Goal: Transaction & Acquisition: Purchase product/service

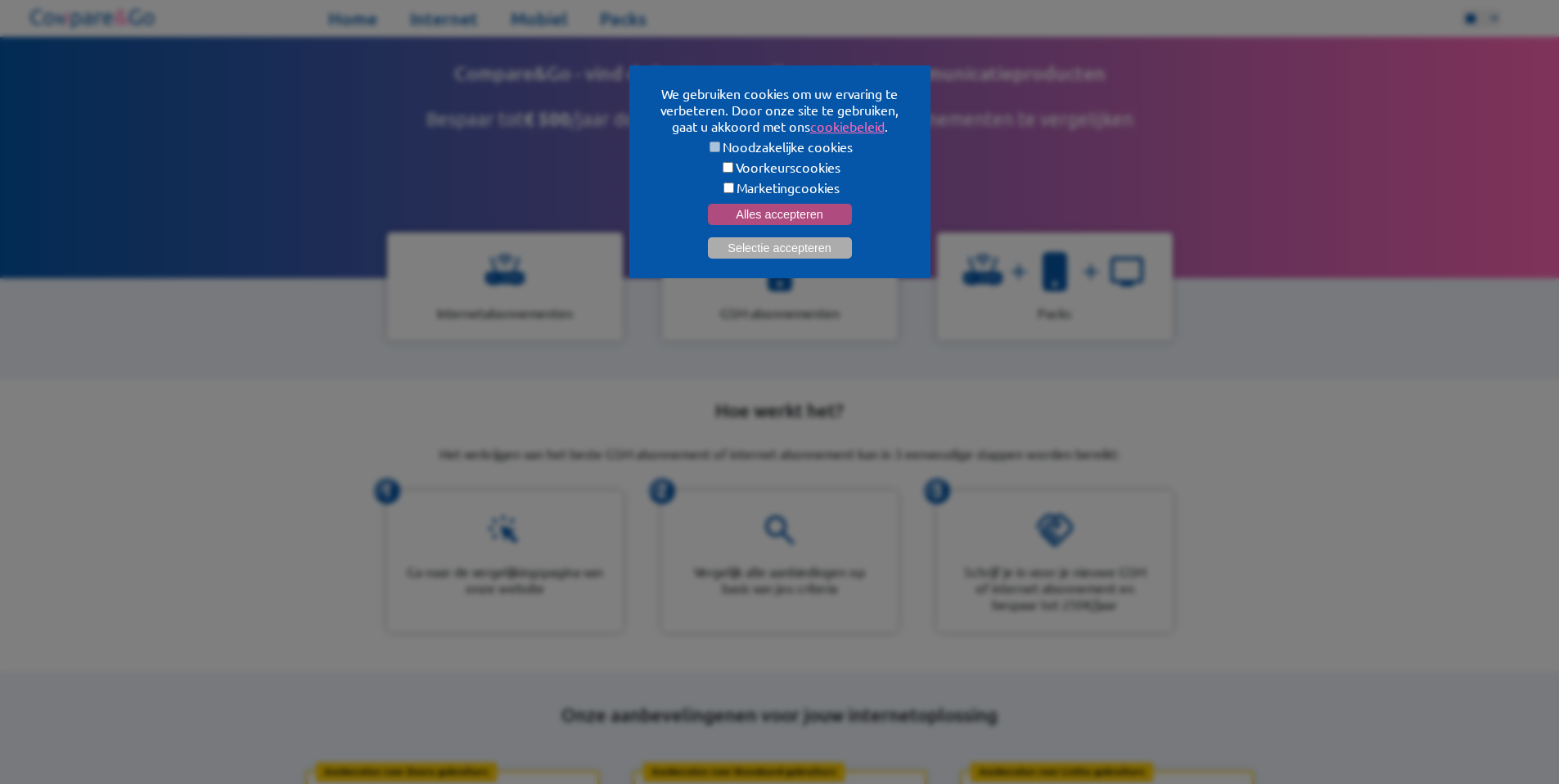
click at [820, 213] on button "Alles accepteren" at bounding box center [779, 214] width 144 height 21
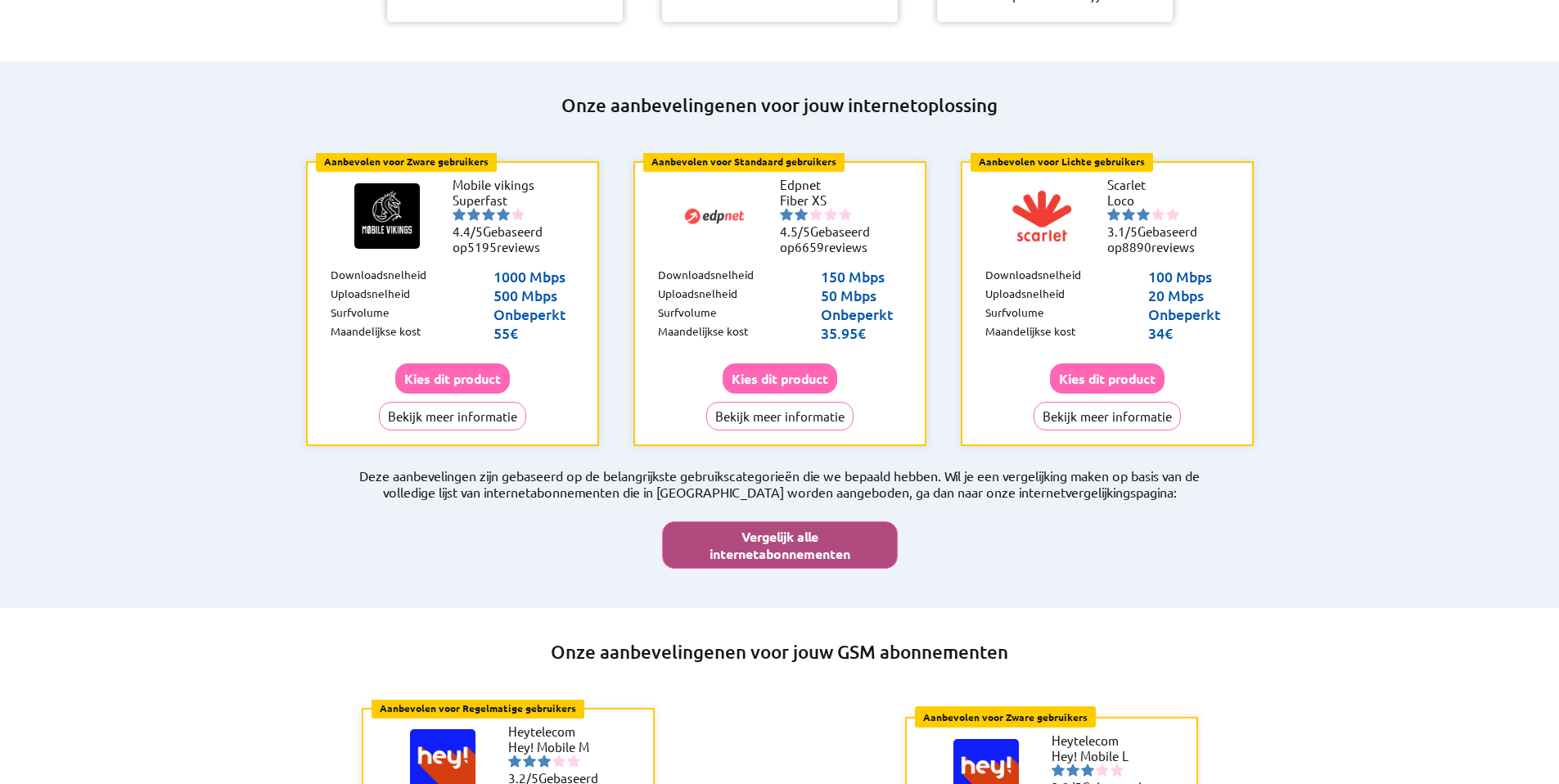
scroll to position [612, 0]
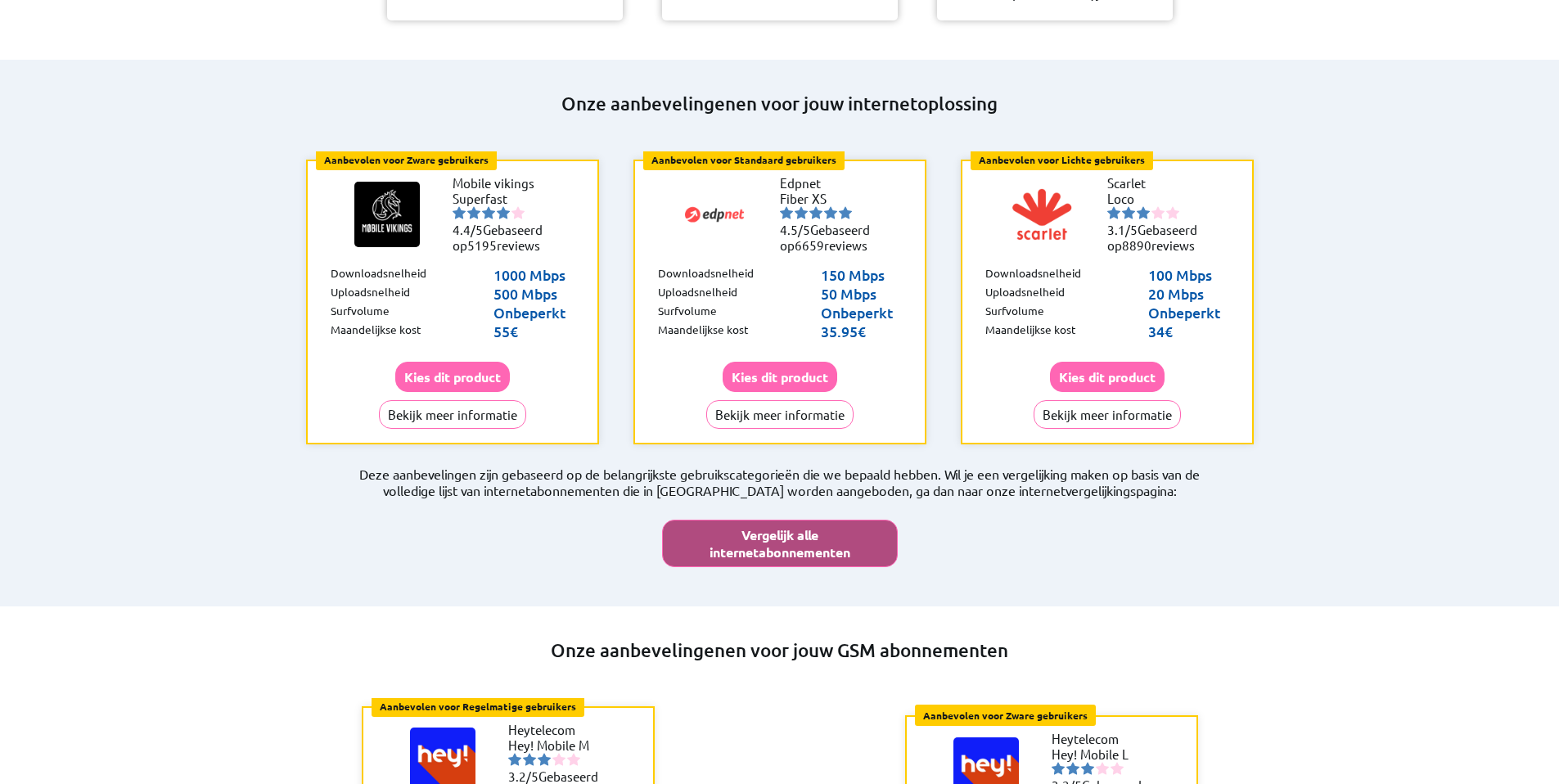
click at [778, 520] on button "Vergelijk alle internetabonnementen" at bounding box center [780, 543] width 236 height 47
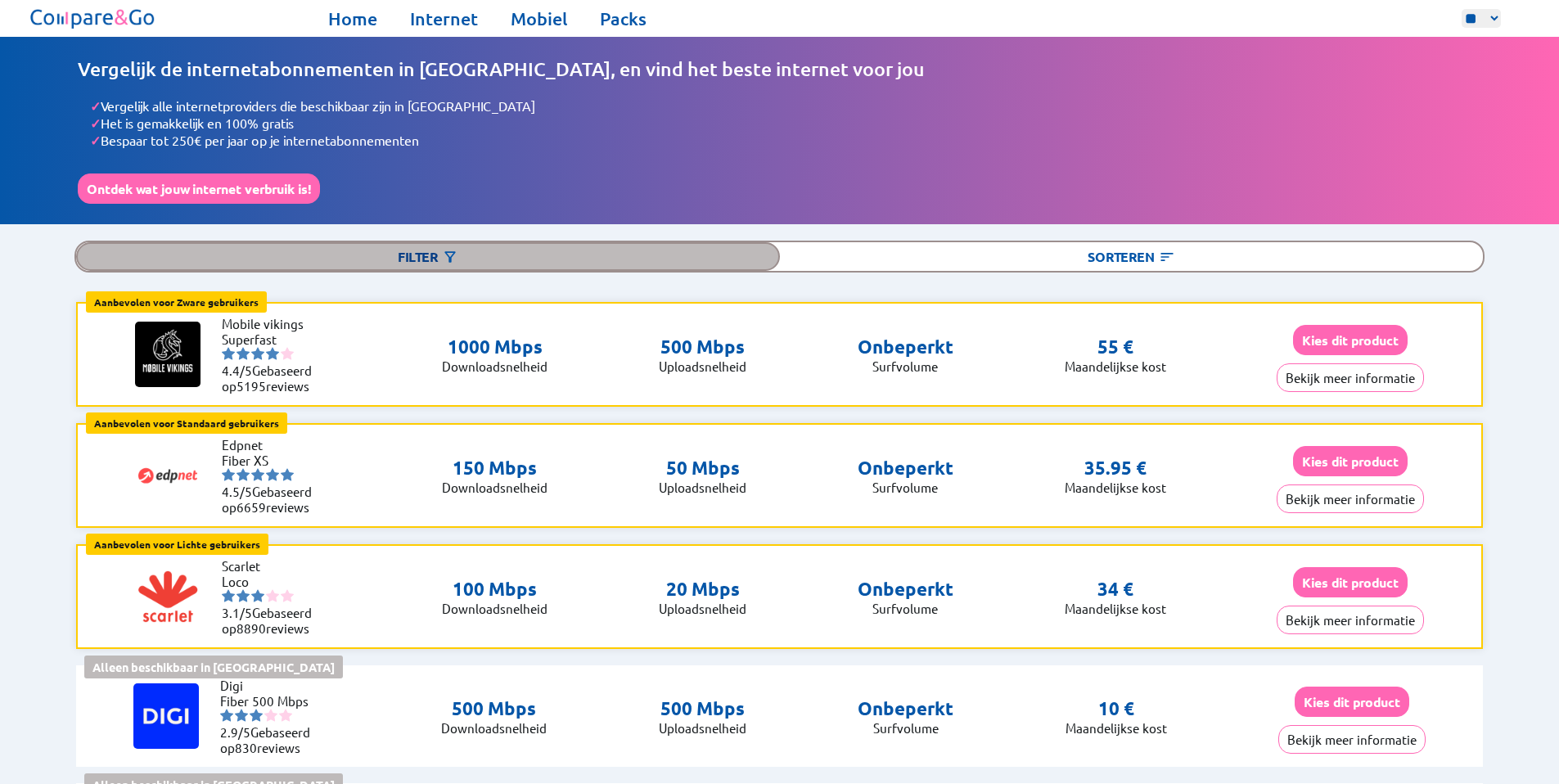
click at [443, 249] on img at bounding box center [449, 257] width 16 height 16
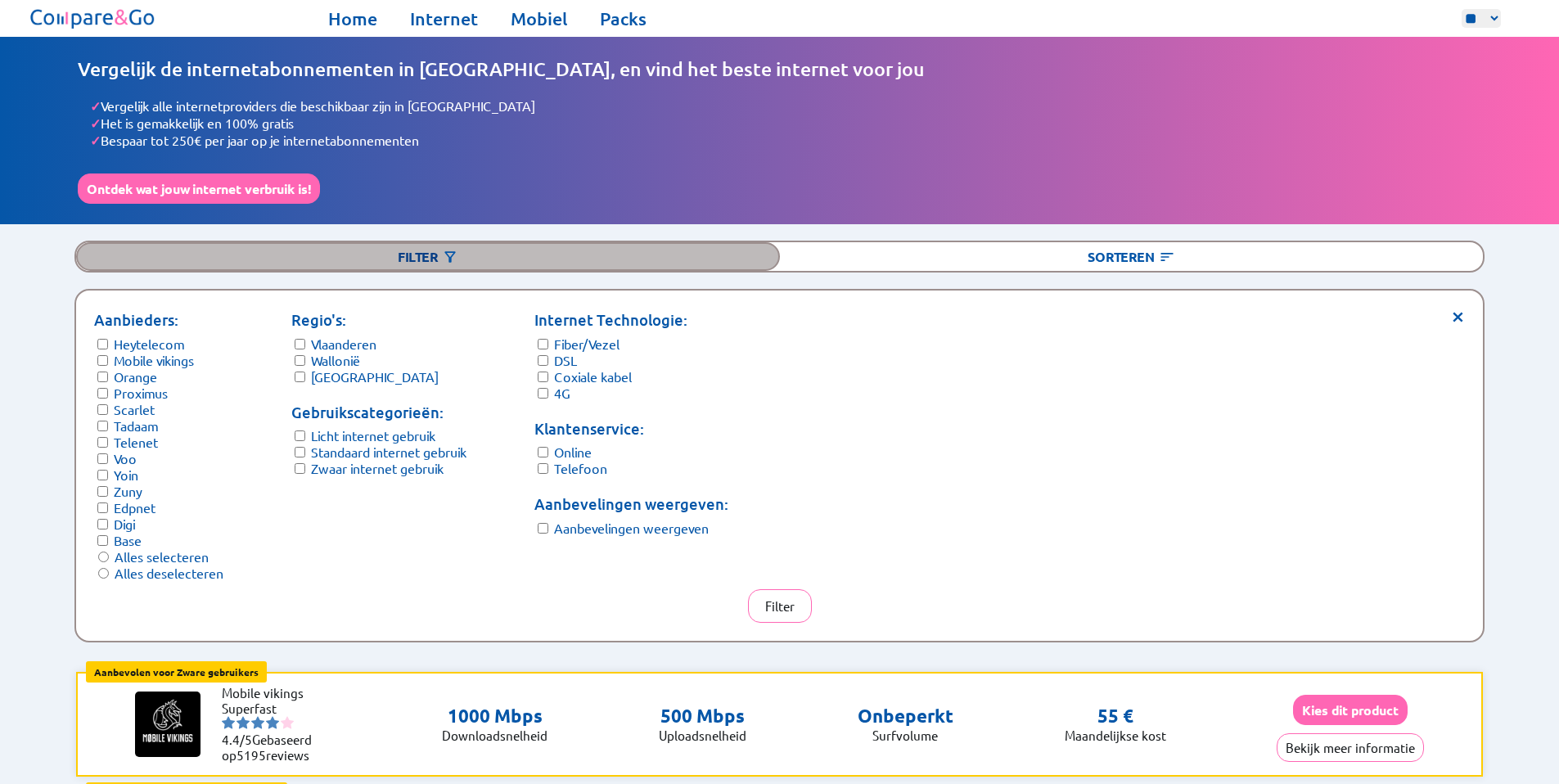
click at [443, 249] on img at bounding box center [449, 257] width 16 height 16
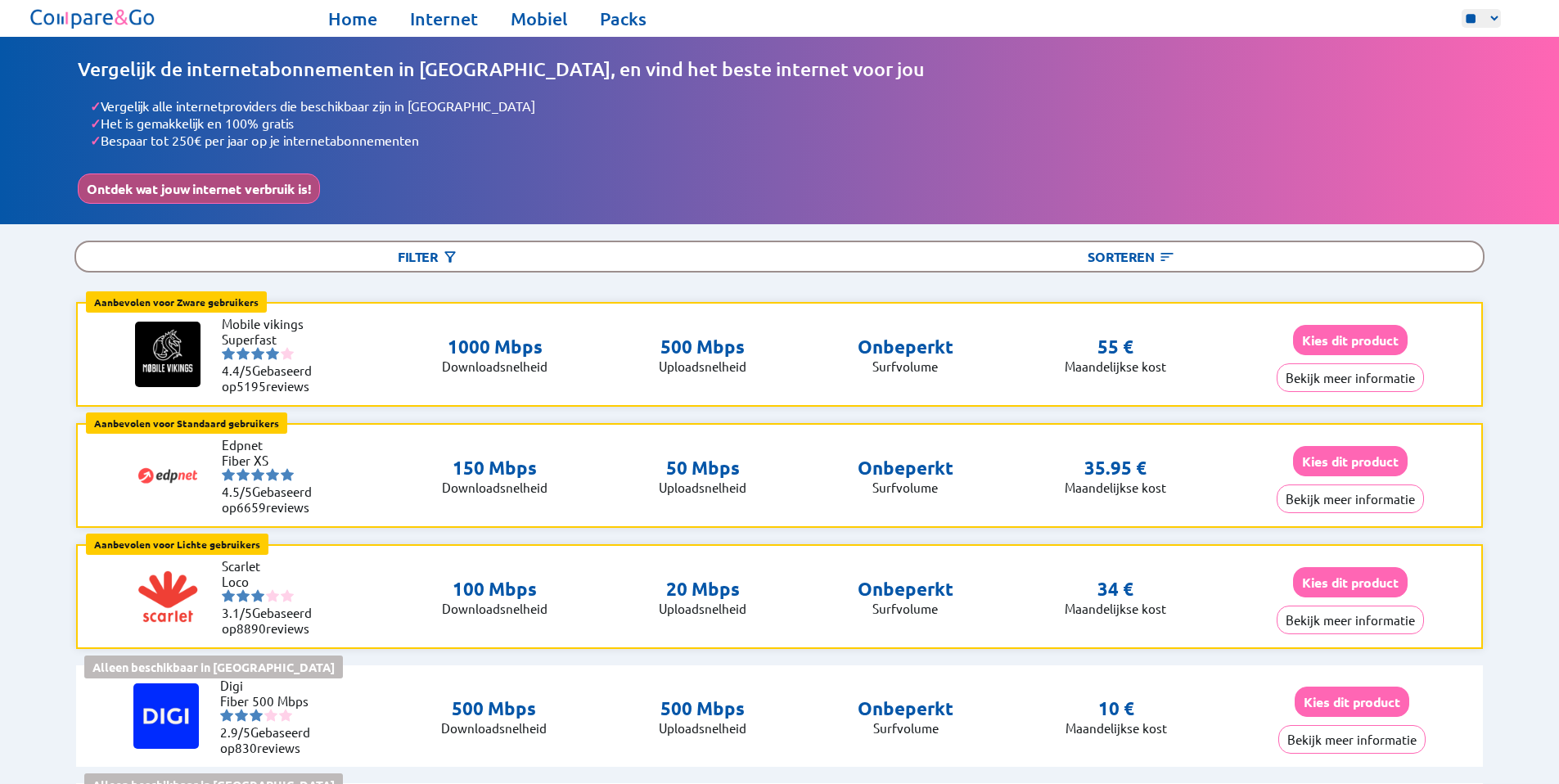
click at [310, 173] on button "Ontdek wat jouw internet verbruik is!" at bounding box center [199, 188] width 242 height 30
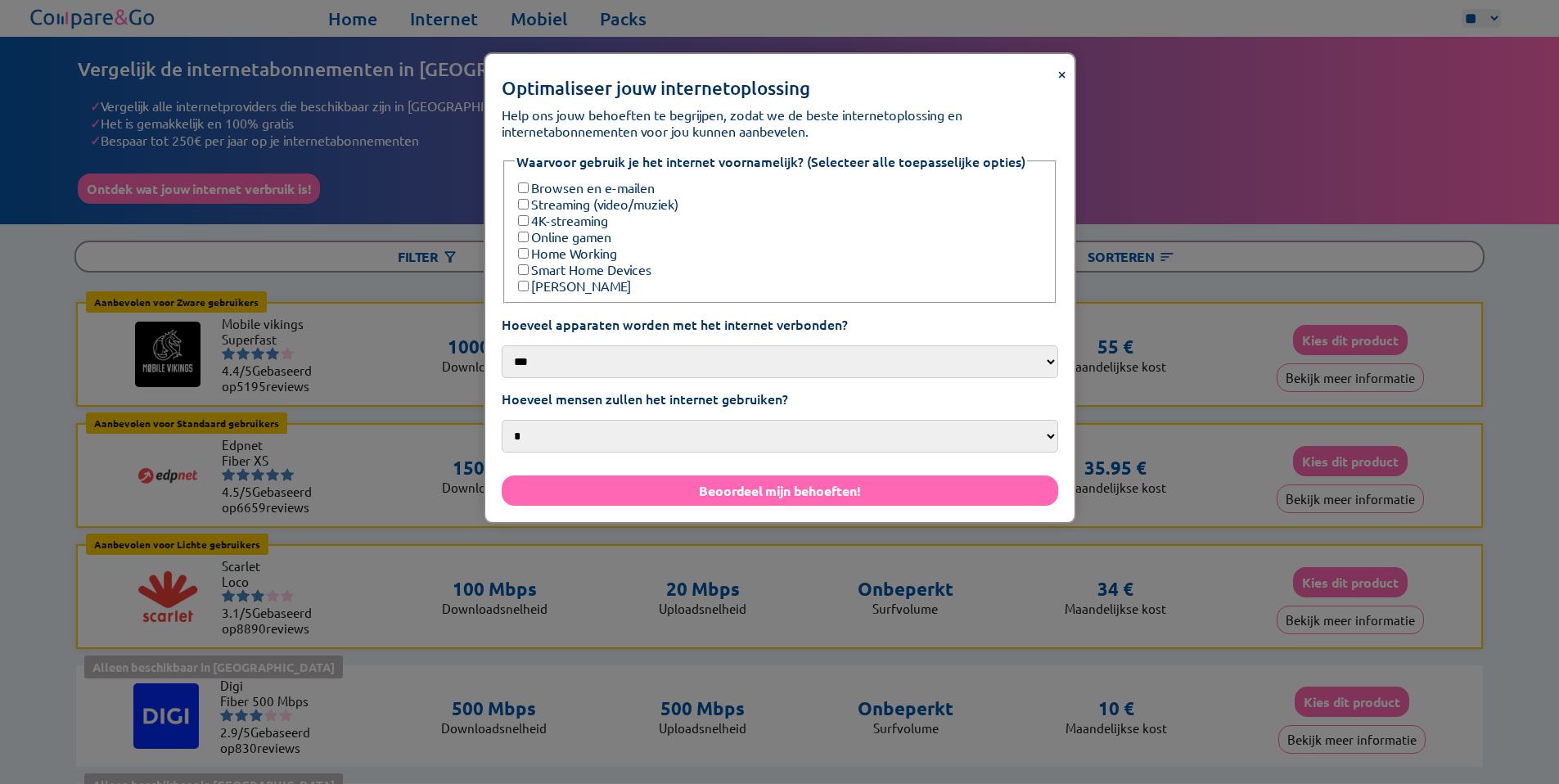
click at [529, 183] on label "Browsen en e-mailen" at bounding box center [585, 187] width 140 height 16
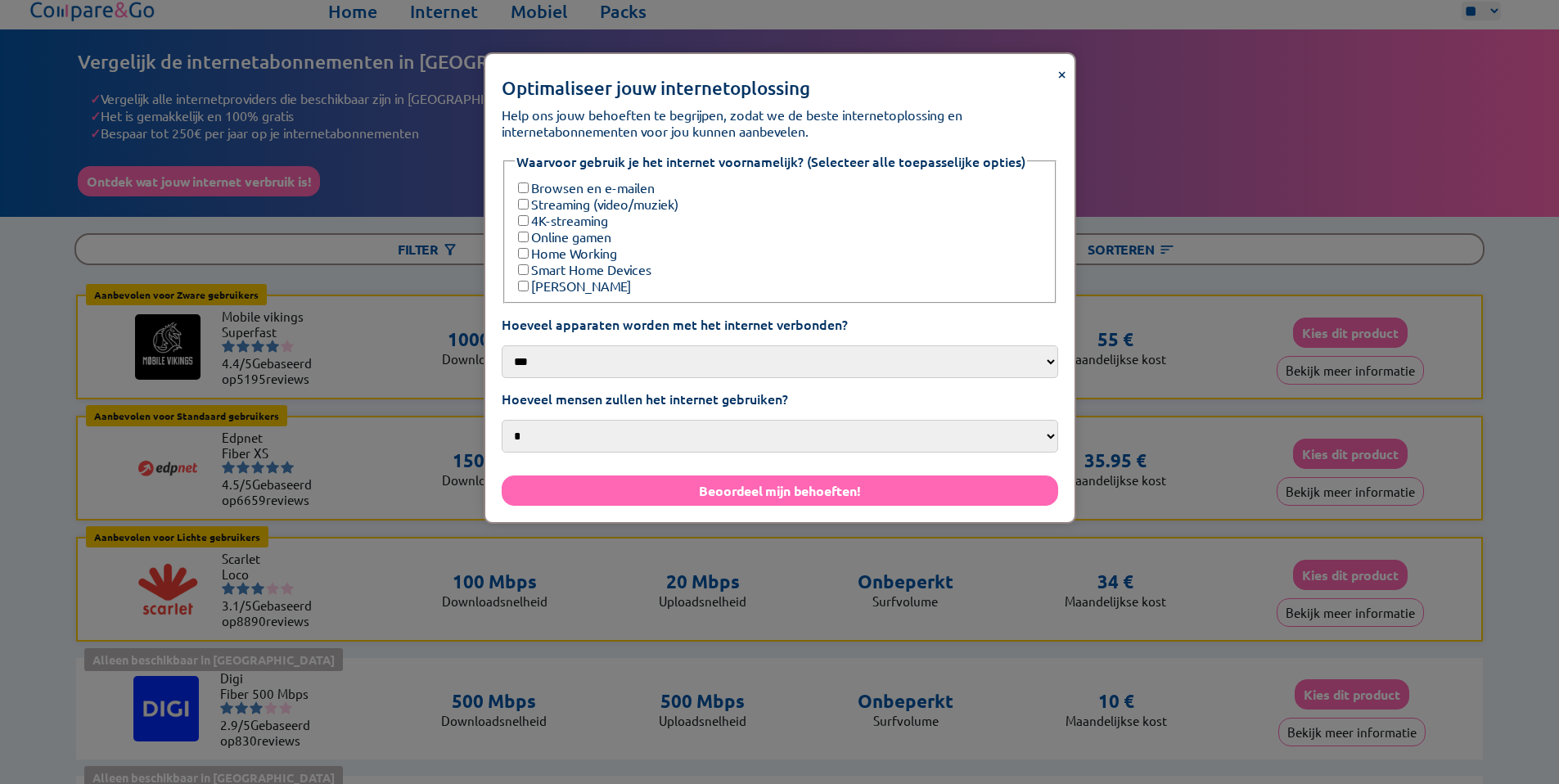
scroll to position [19, 0]
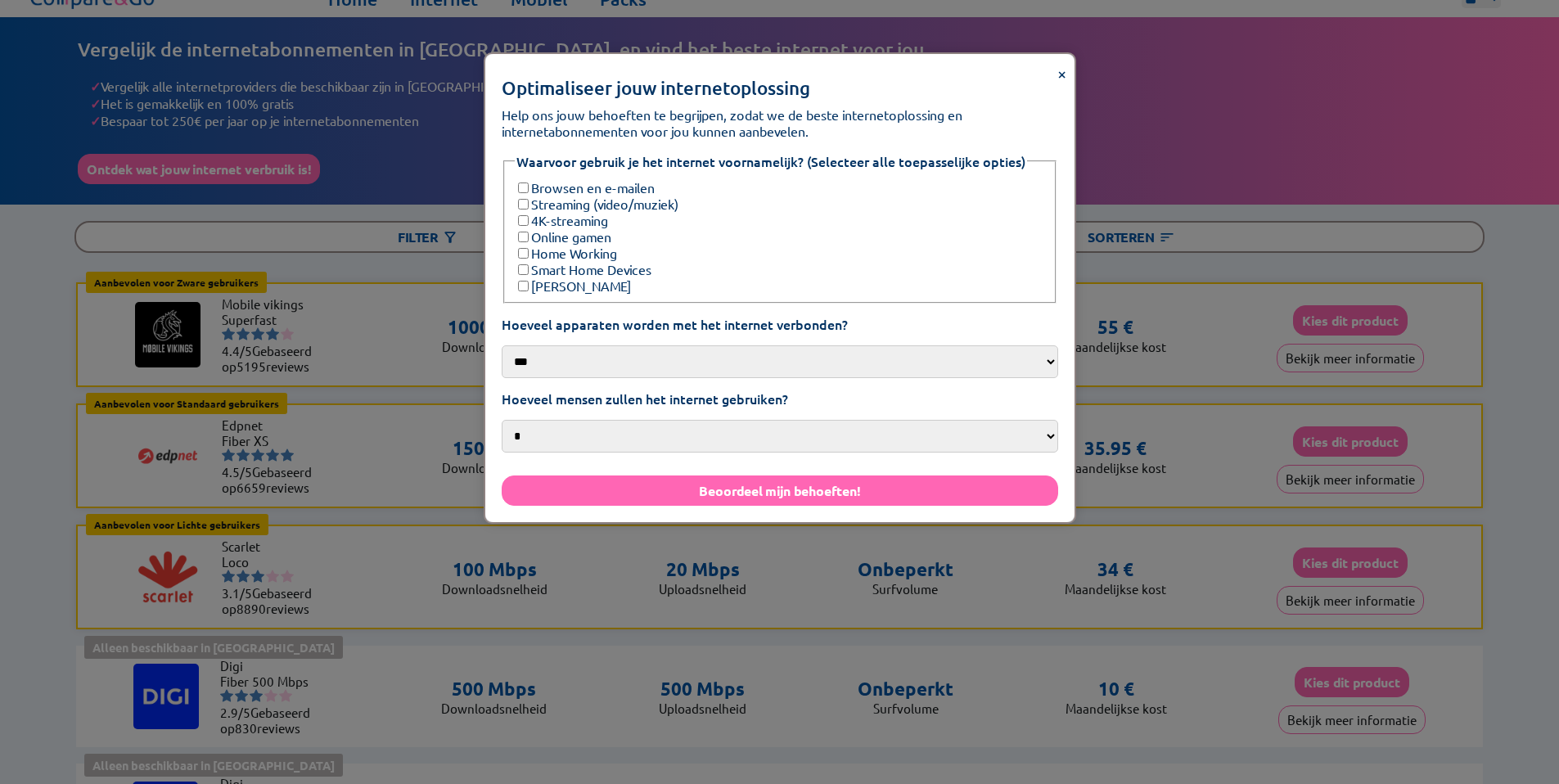
click at [679, 355] on select "*** *** **** ***" at bounding box center [779, 362] width 556 height 33
select select "****"
click at [501, 346] on select "*** *** **** ***" at bounding box center [779, 362] width 556 height 33
click at [715, 420] on select "* * * *** **" at bounding box center [779, 436] width 556 height 33
select select "*"
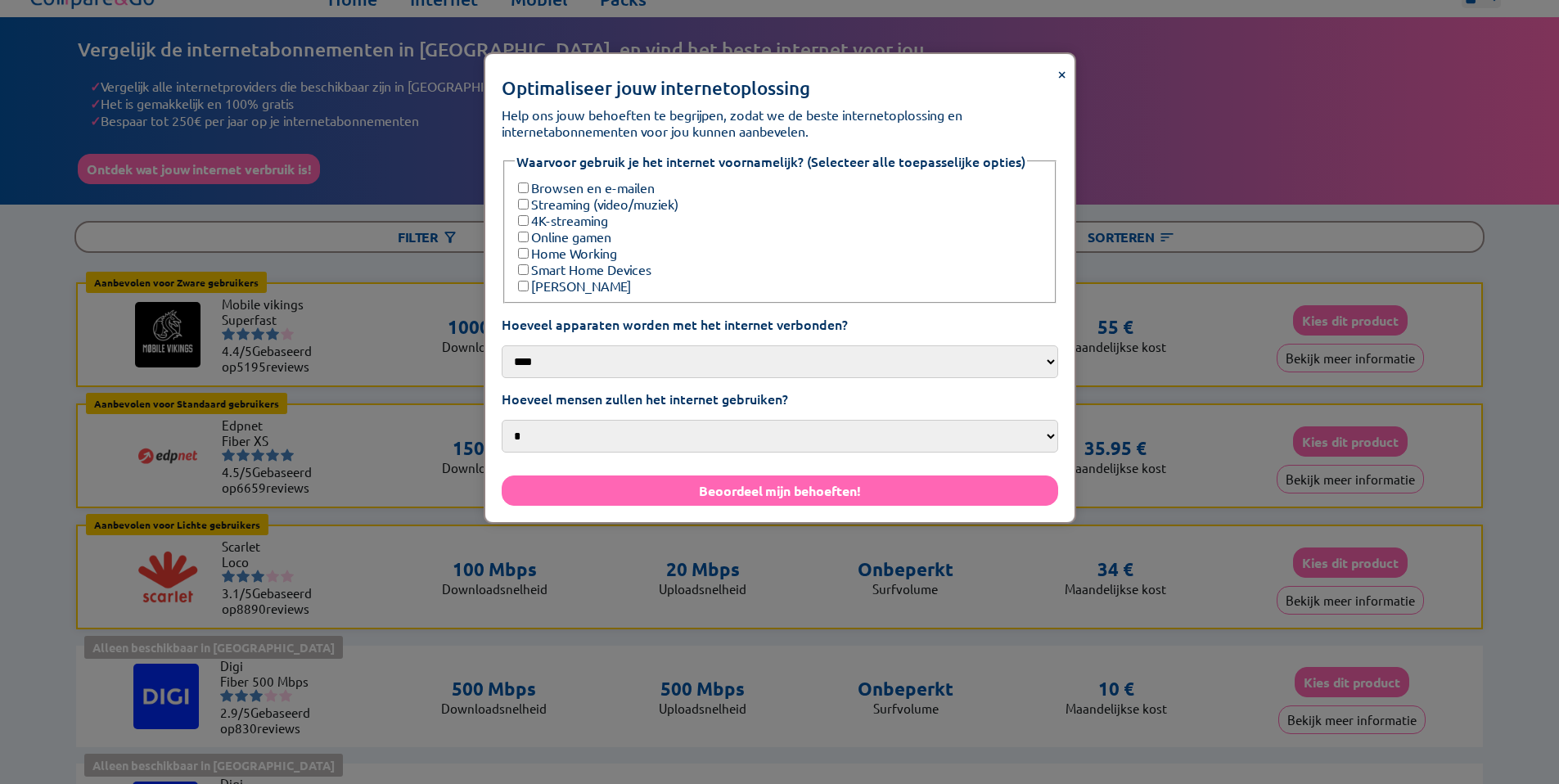
click at [501, 420] on select "* * * *** **" at bounding box center [779, 436] width 556 height 33
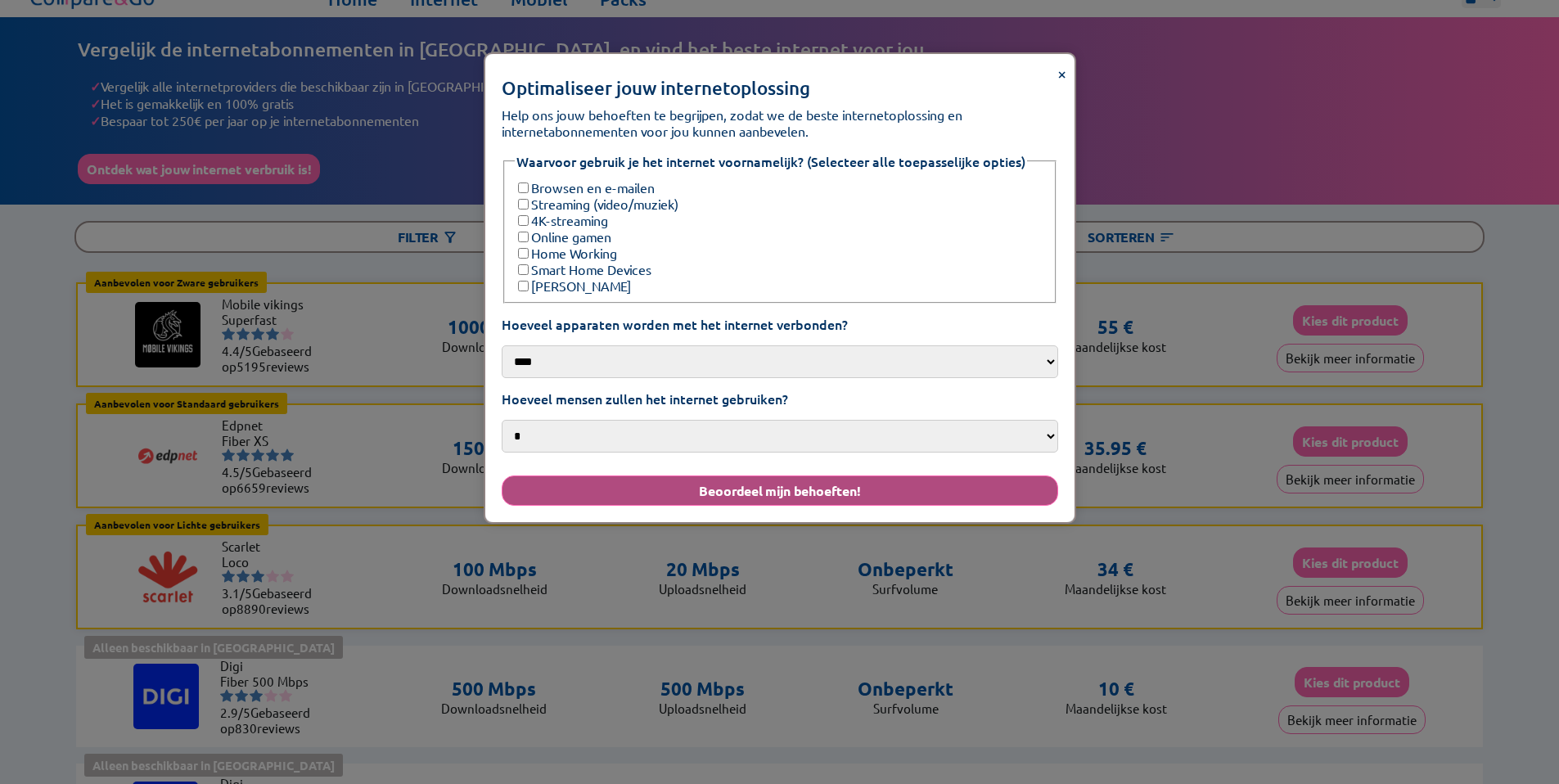
click at [665, 475] on button "Beoordeel mijn behoeften!" at bounding box center [779, 490] width 556 height 30
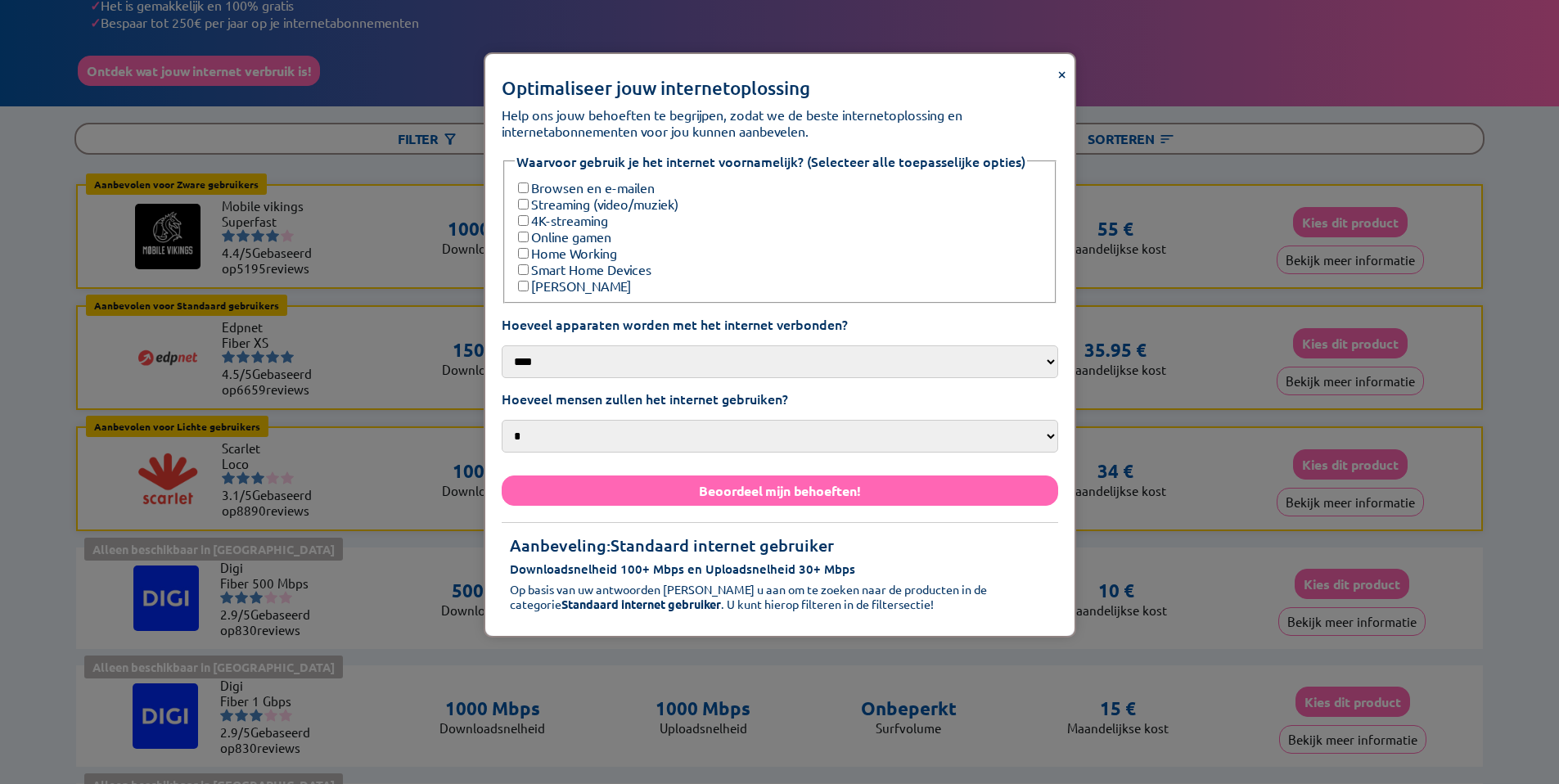
scroll to position [119, 0]
click at [1063, 73] on span "×" at bounding box center [1062, 72] width 9 height 21
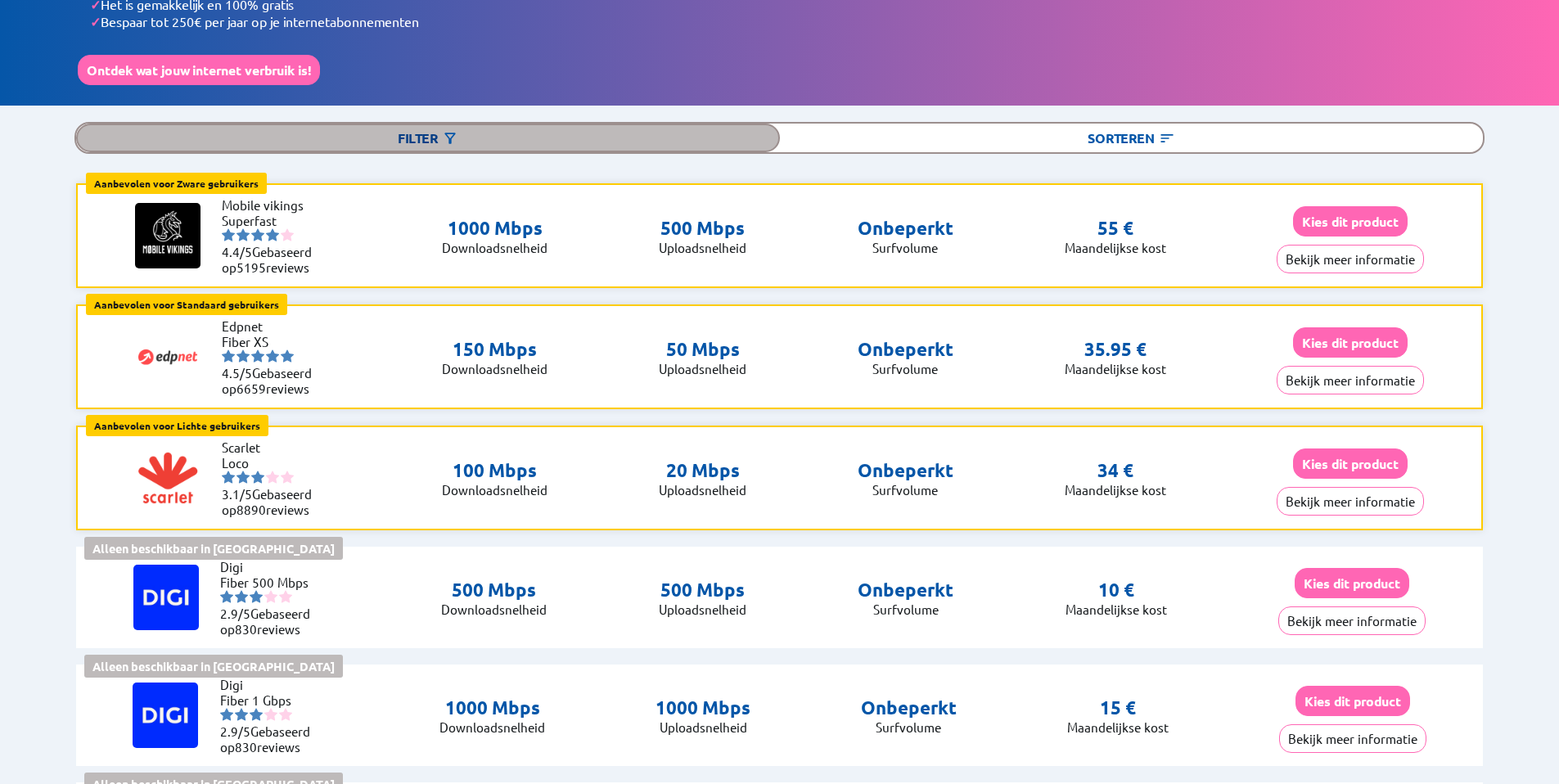
click at [463, 124] on div "Filter" at bounding box center [427, 138] width 704 height 29
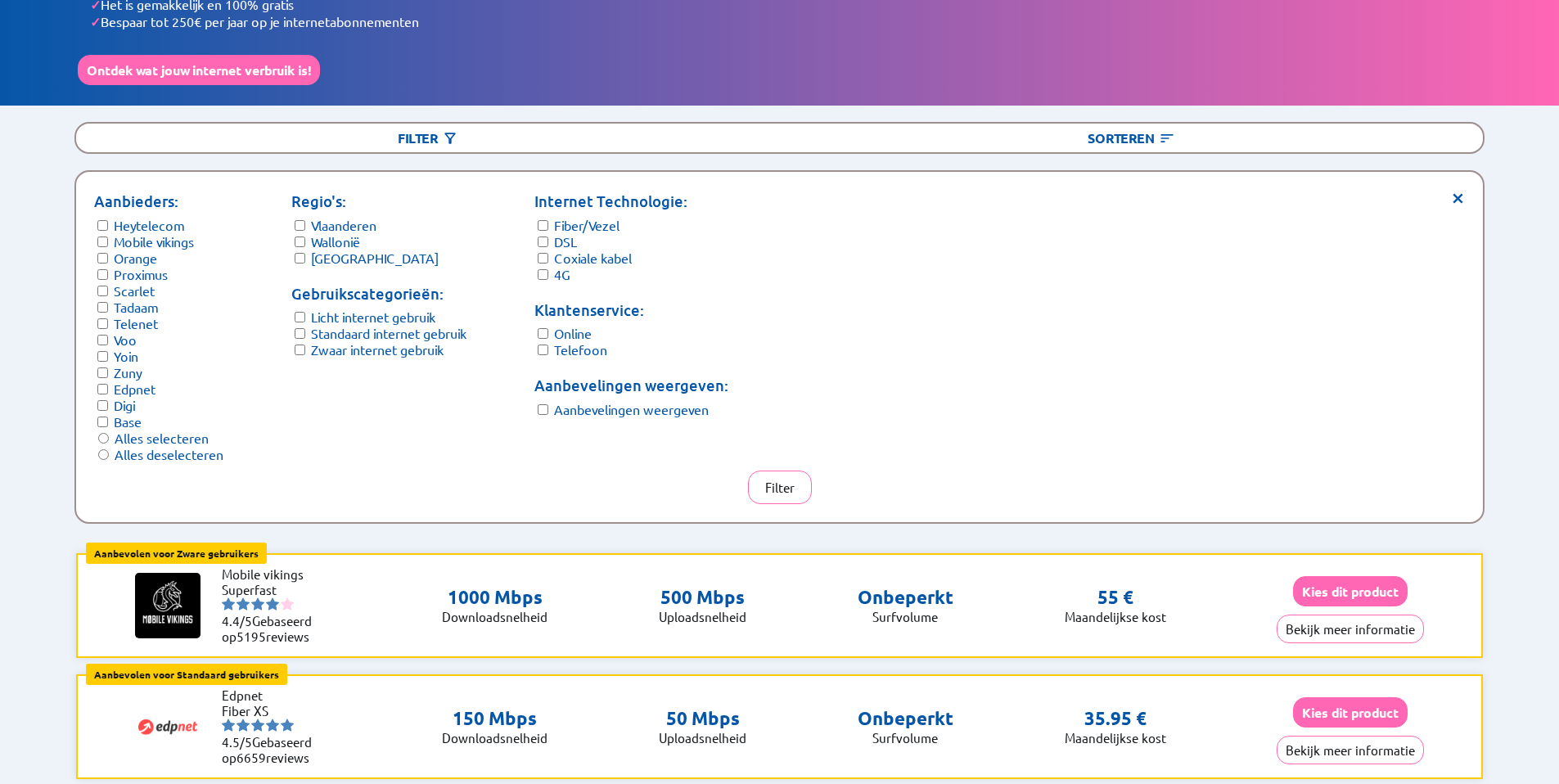
click at [367, 309] on label "Licht internet gebruik" at bounding box center [374, 316] width 125 height 16
click at [375, 342] on label "Zwaar internet gebruik" at bounding box center [378, 349] width 133 height 16
click at [777, 470] on button "Filter" at bounding box center [780, 487] width 64 height 34
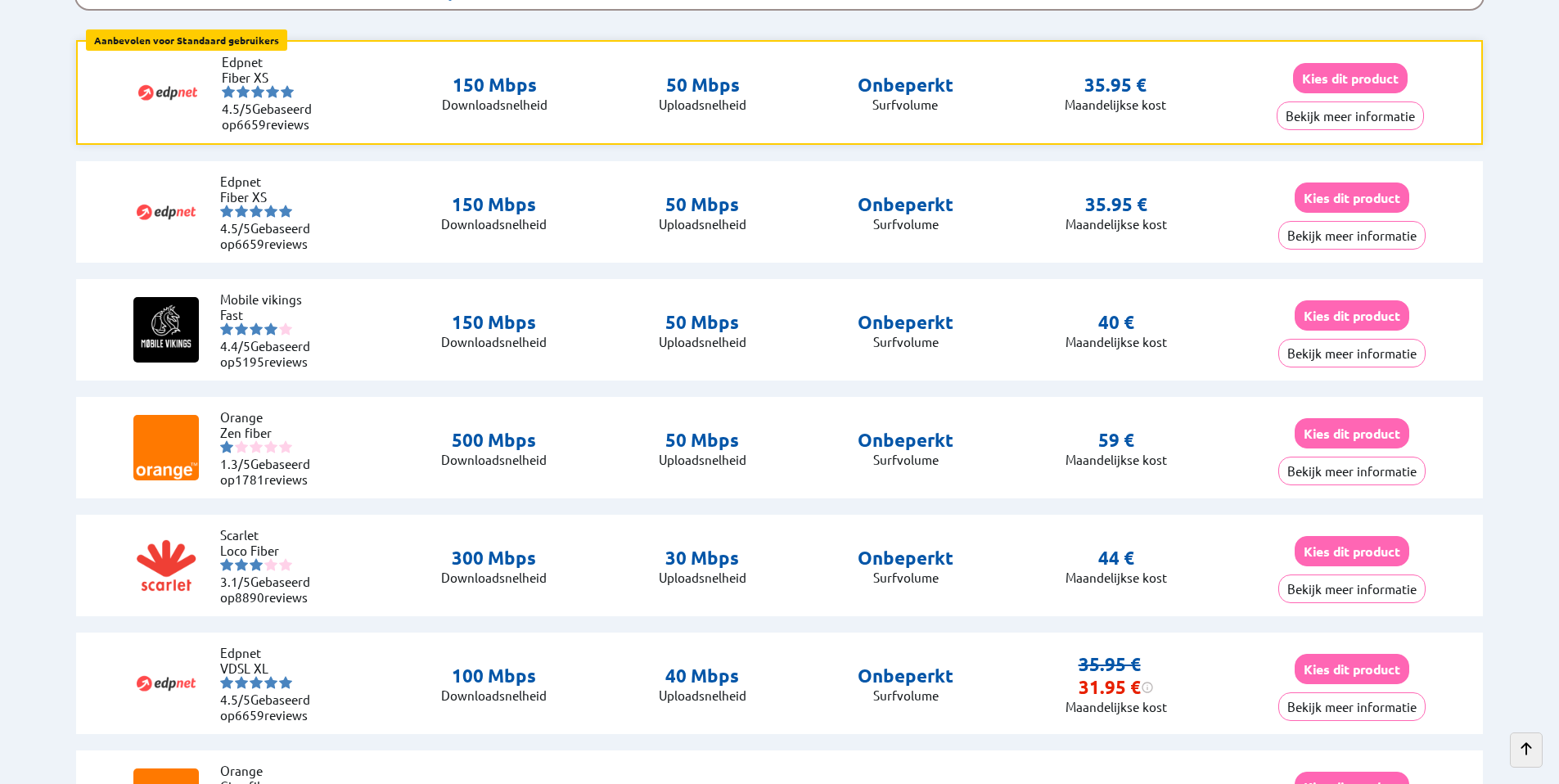
scroll to position [0, 0]
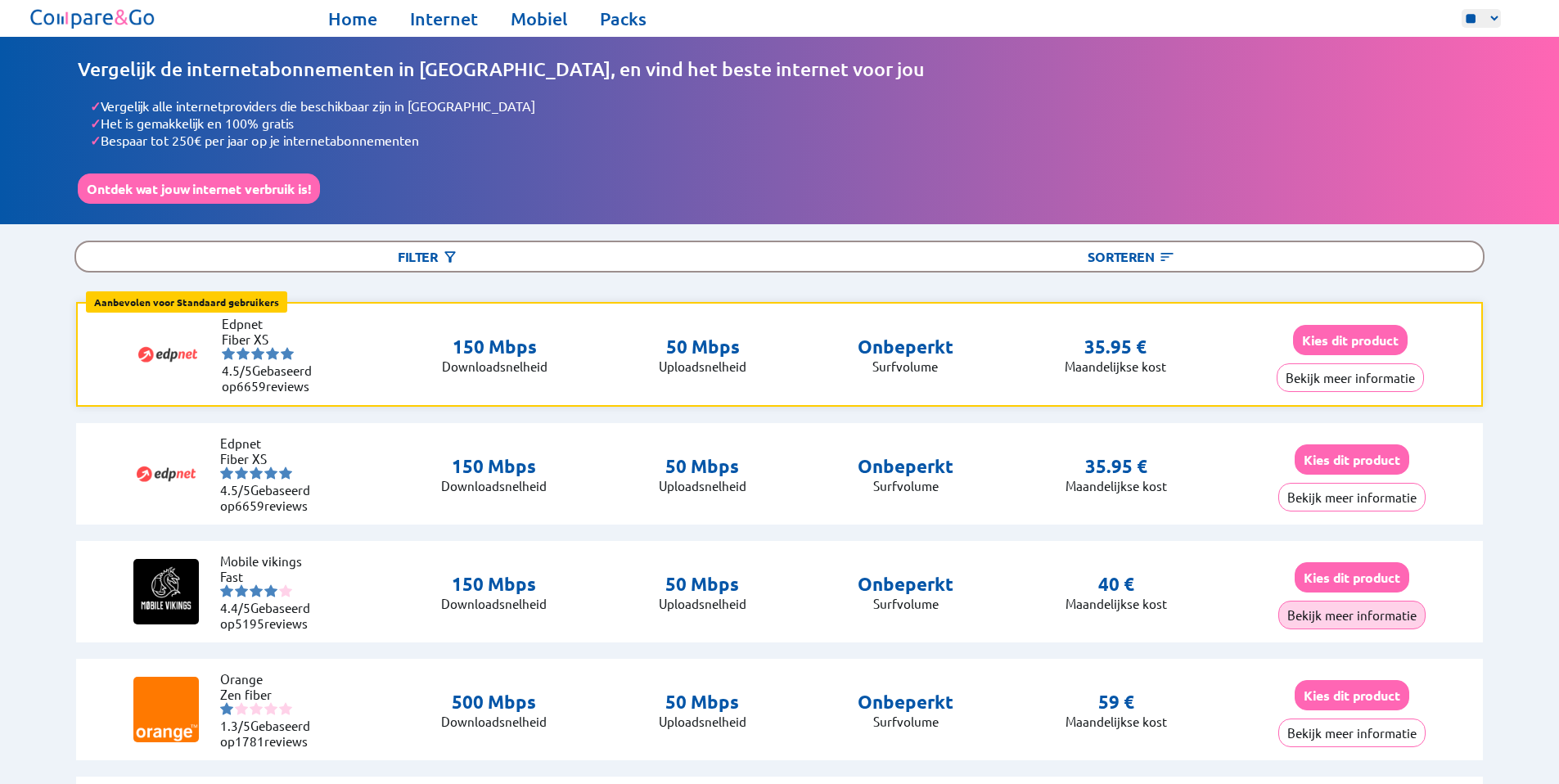
click at [1374, 601] on button "Bekijk meer informatie" at bounding box center [1351, 615] width 147 height 29
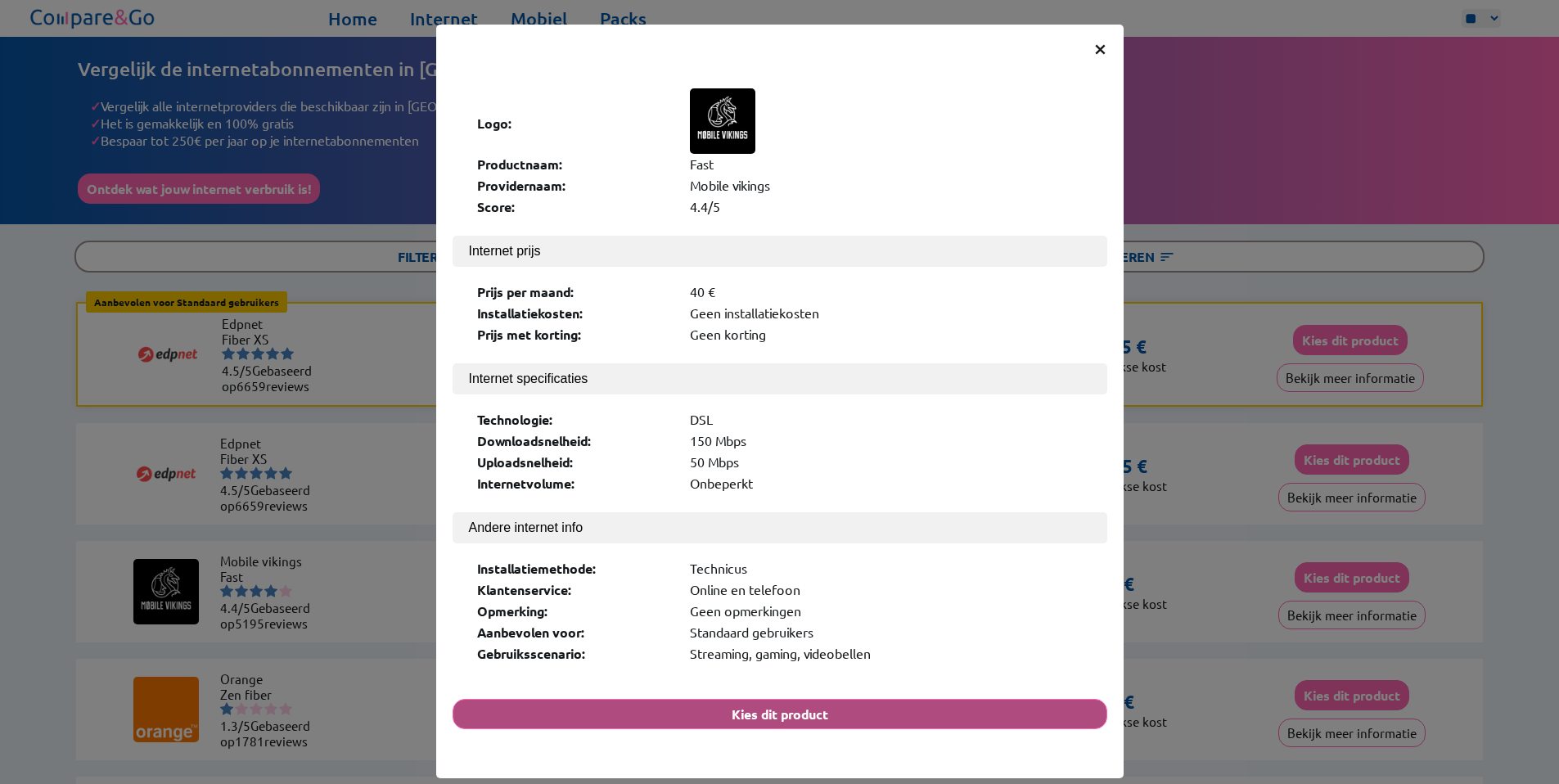
click at [931, 699] on button "Kies dit product" at bounding box center [780, 714] width 655 height 30
click at [886, 699] on button "Kies dit product" at bounding box center [780, 714] width 655 height 30
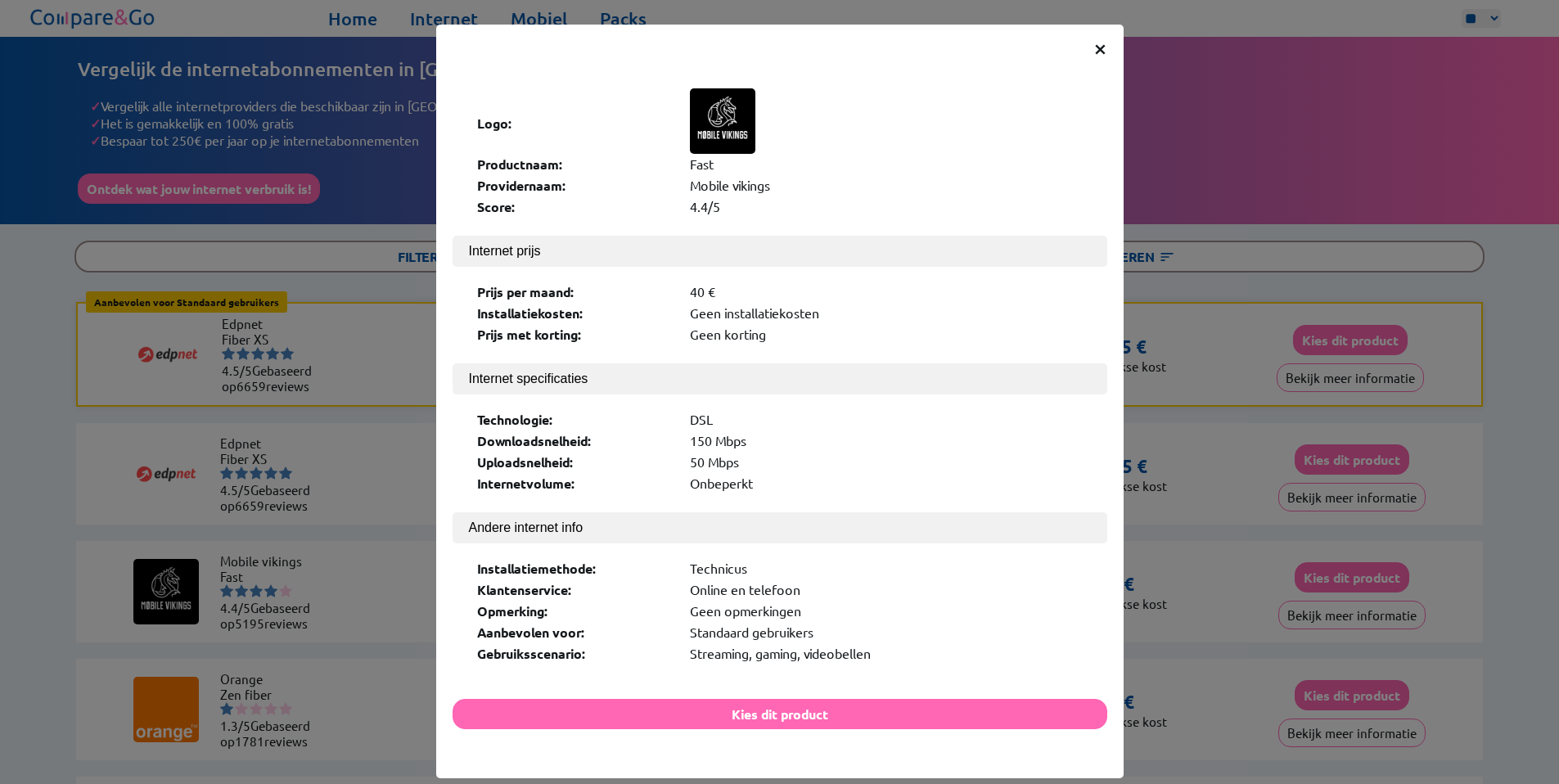
click at [1094, 49] on span "×" at bounding box center [1100, 47] width 14 height 29
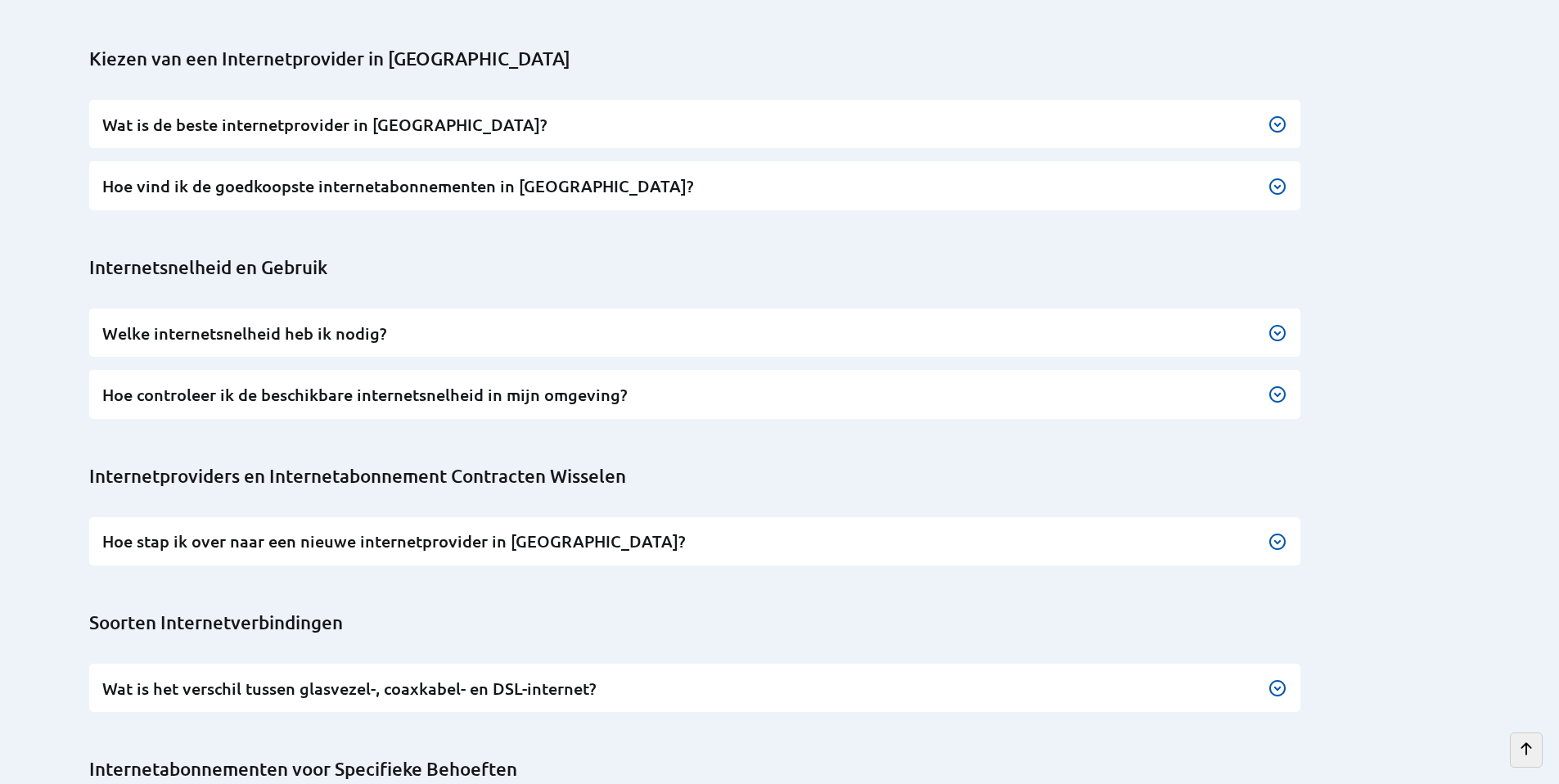
scroll to position [1558, 0]
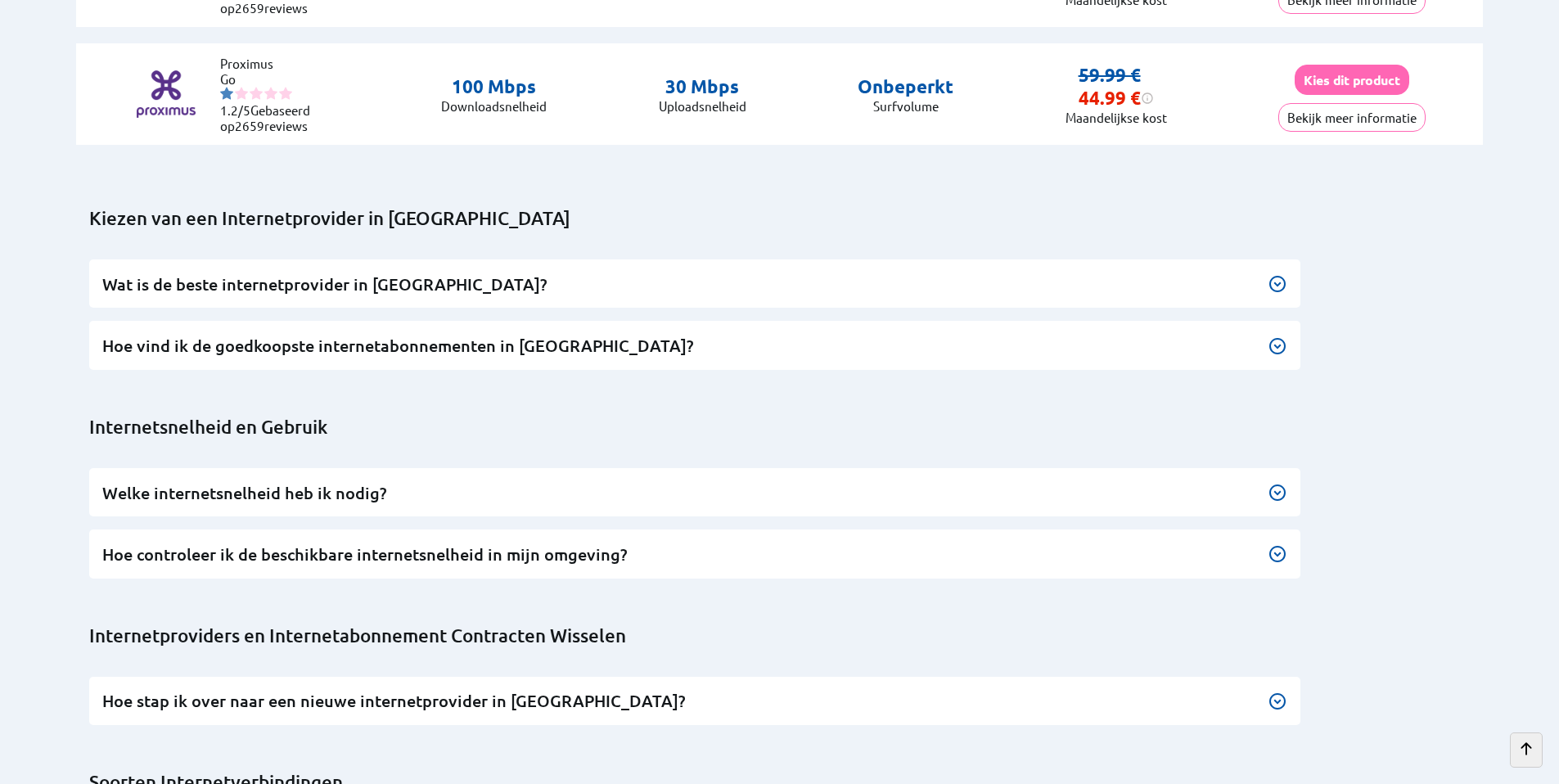
click at [427, 543] on div "Hoe controleer ik de beschikbare internetsnelheid in mijn omgeving? Bezoek de w…" at bounding box center [695, 553] width 1212 height 48
click at [415, 543] on h3 "Hoe controleer ik de beschikbare internetsnelheid in mijn omgeving?" at bounding box center [695, 554] width 1185 height 22
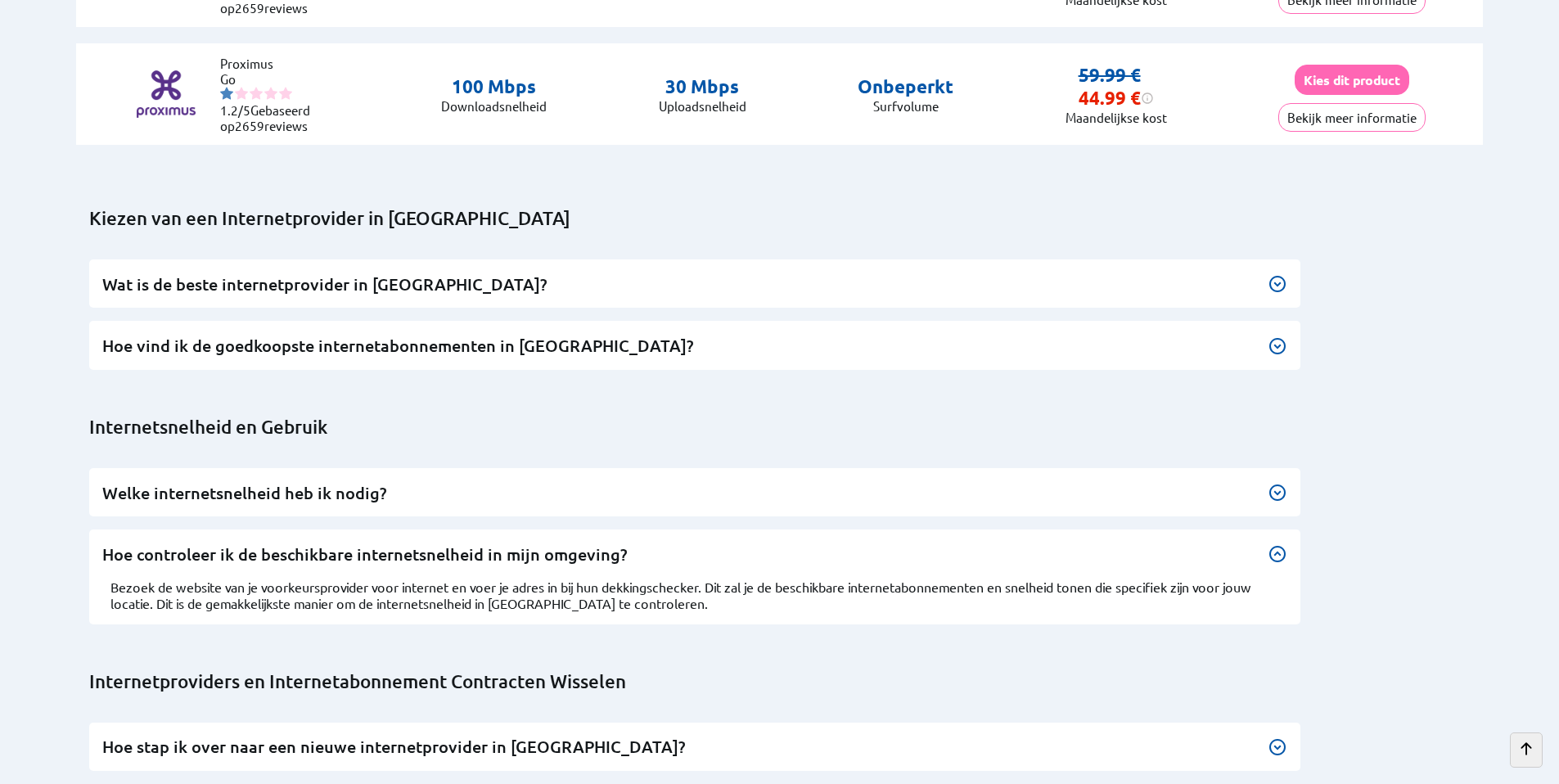
click at [776, 579] on p "Bezoek de website van je voorkeursprovider voor internet en voer je adres in bi…" at bounding box center [694, 595] width 1169 height 33
click at [1277, 544] on div at bounding box center [1277, 554] width 19 height 19
